Goal: Transaction & Acquisition: Purchase product/service

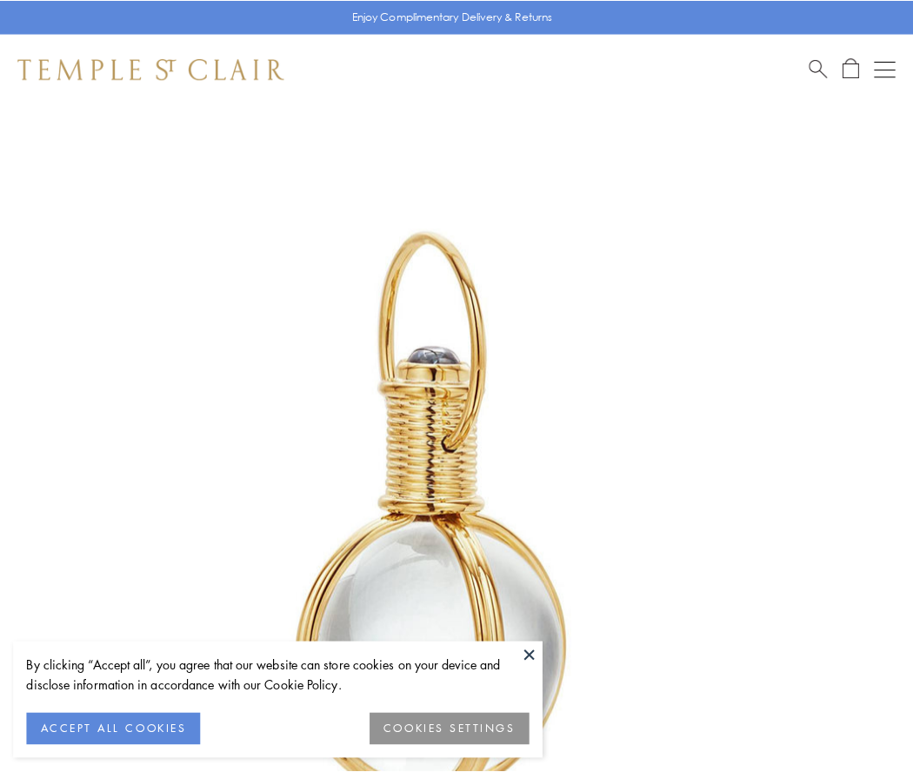
scroll to position [454, 0]
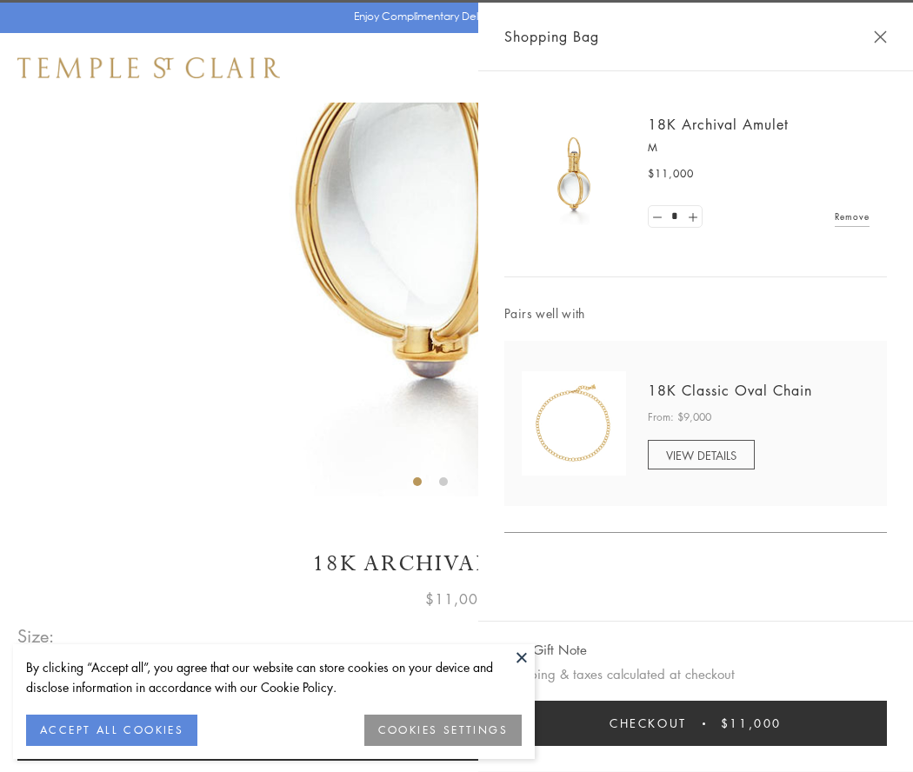
click at [696, 723] on button "Checkout $11,000" at bounding box center [695, 723] width 383 height 45
